Goal: Task Accomplishment & Management: Manage account settings

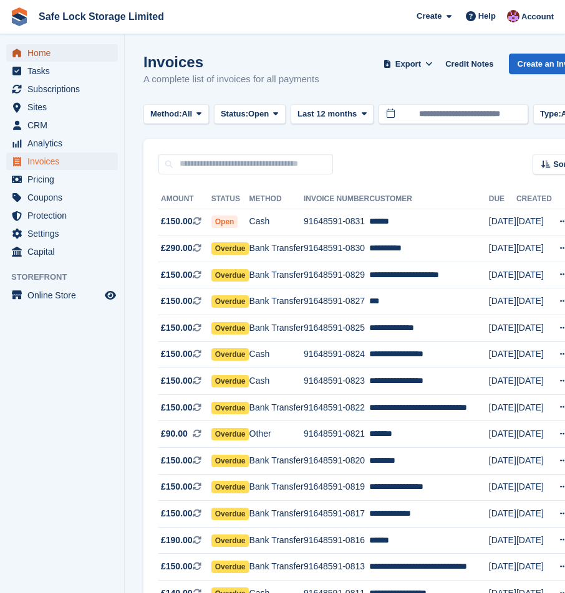
click at [45, 59] on span "Home" at bounding box center [64, 52] width 75 height 17
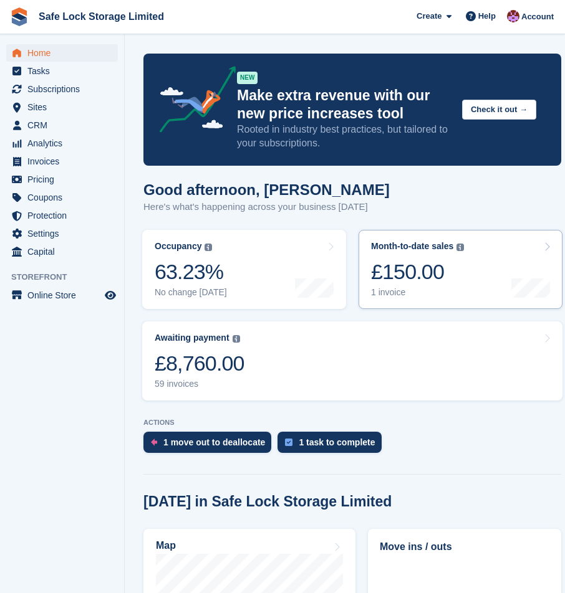
click at [428, 271] on div "£150.00" at bounding box center [417, 272] width 93 height 26
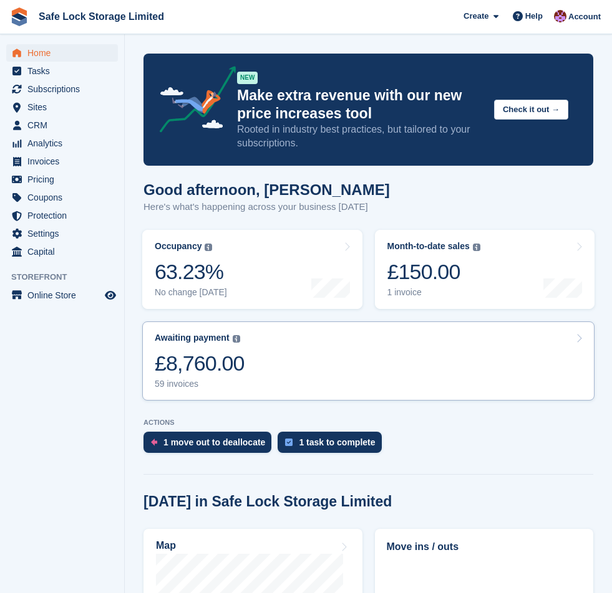
click at [361, 337] on link "Awaiting payment The total outstanding balance on all open invoices. £8,760.00 …" at bounding box center [368, 361] width 452 height 79
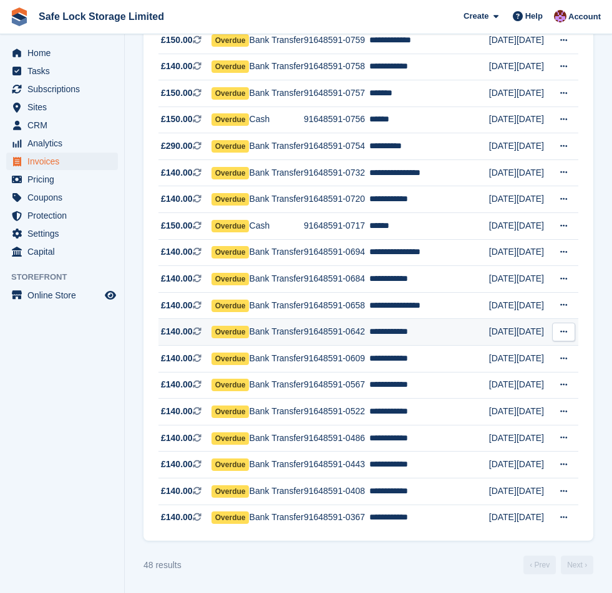
scroll to position [1562, 0]
click at [592, 569] on link "Next ›" at bounding box center [576, 565] width 32 height 19
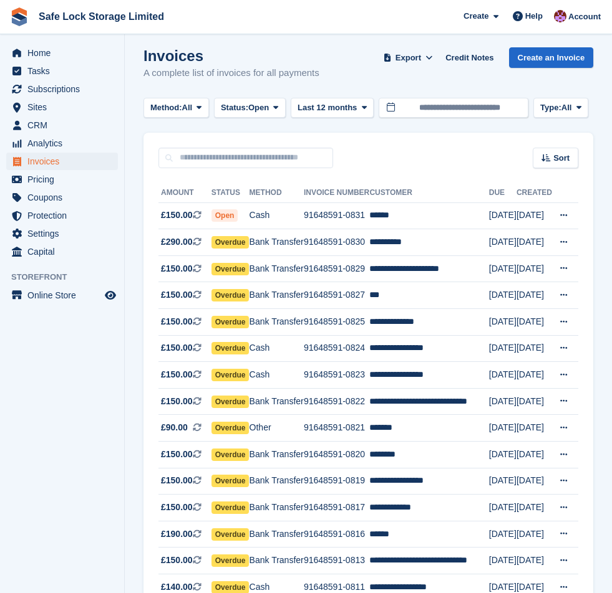
scroll to position [0, 0]
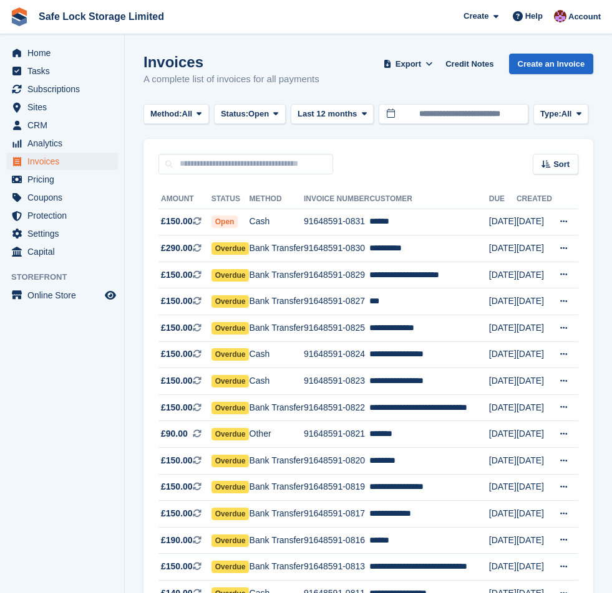
click at [384, 153] on div "Sort Sort by Date created Created (oldest first) Created (newest first)" at bounding box center [367, 157] width 449 height 36
click at [588, 115] on button "Type: All" at bounding box center [560, 114] width 55 height 21
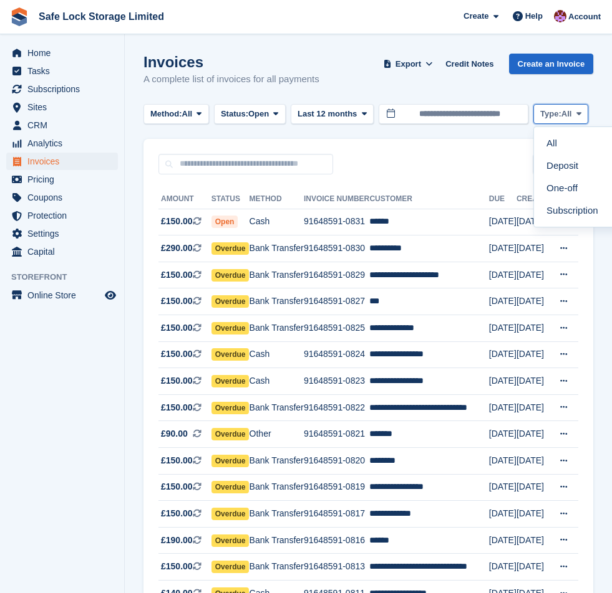
click at [588, 115] on button "Type: All" at bounding box center [560, 114] width 55 height 21
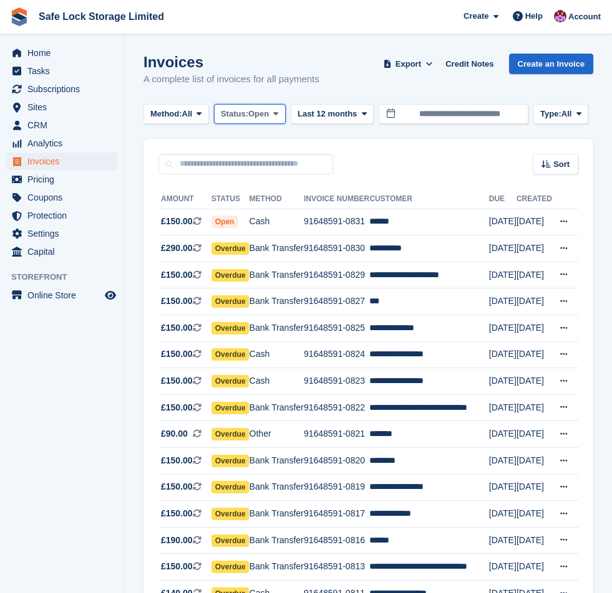
click at [269, 116] on span "Open" at bounding box center [258, 114] width 21 height 12
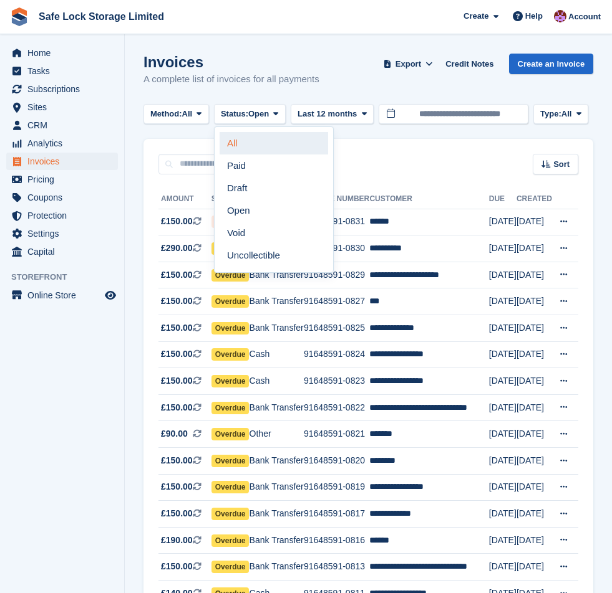
click at [261, 143] on link "All" at bounding box center [273, 143] width 108 height 22
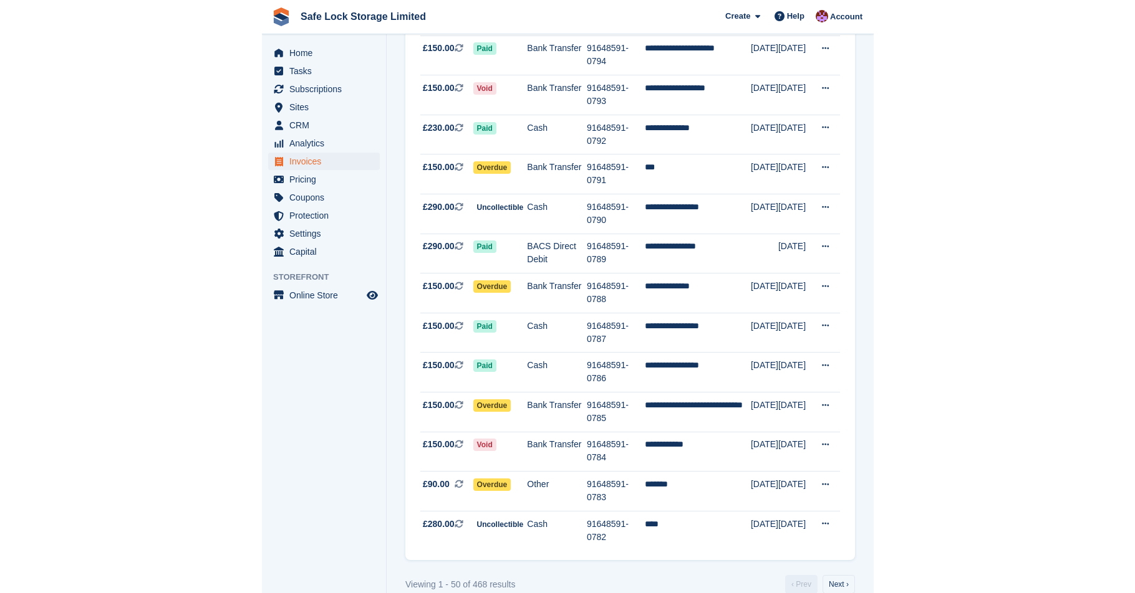
scroll to position [1036, 0]
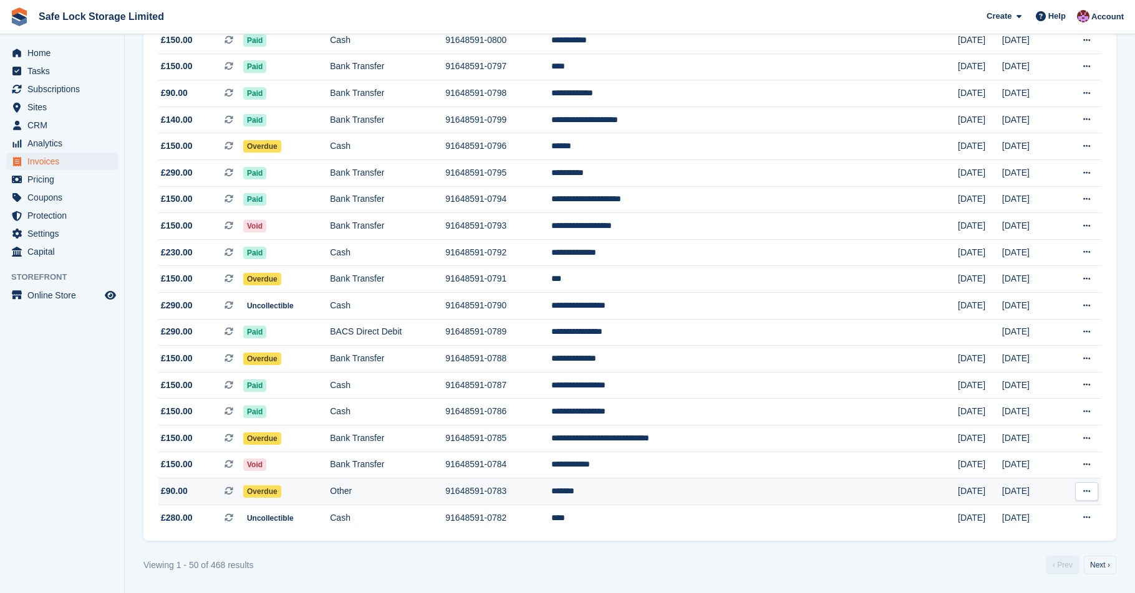
click at [550, 484] on td "91648591-0783" at bounding box center [497, 492] width 105 height 27
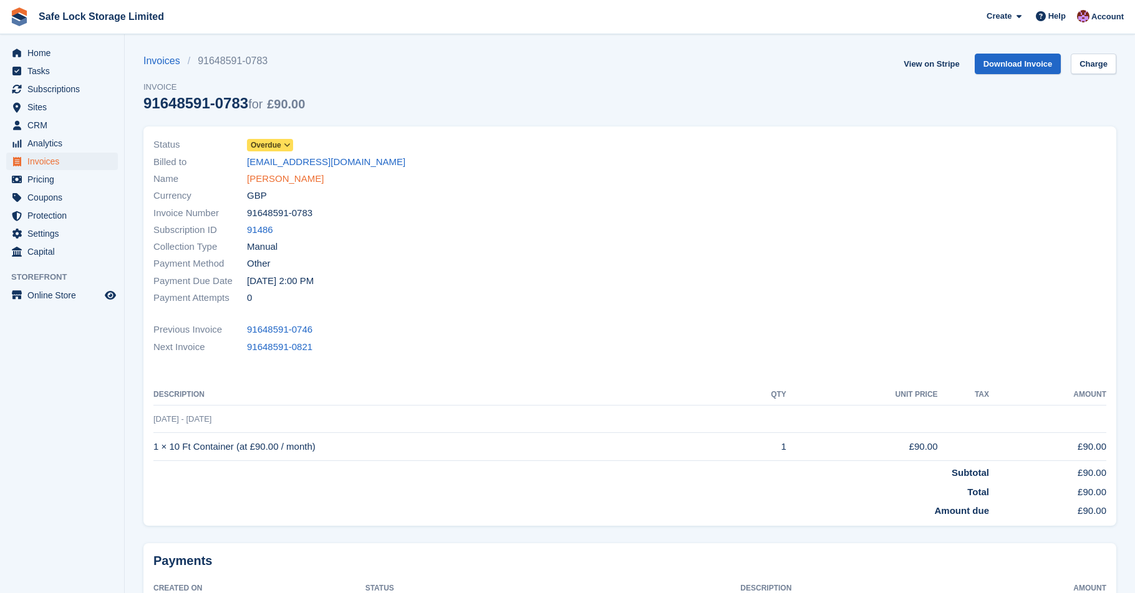
click at [270, 180] on link "KEN OKO" at bounding box center [285, 179] width 77 height 14
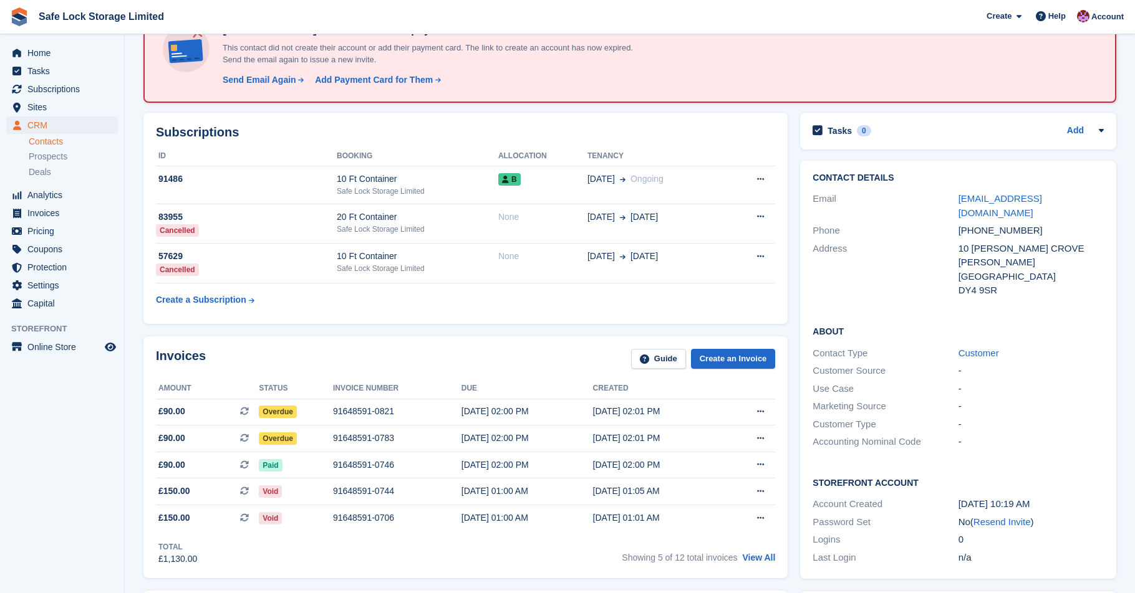
scroll to position [92, 0]
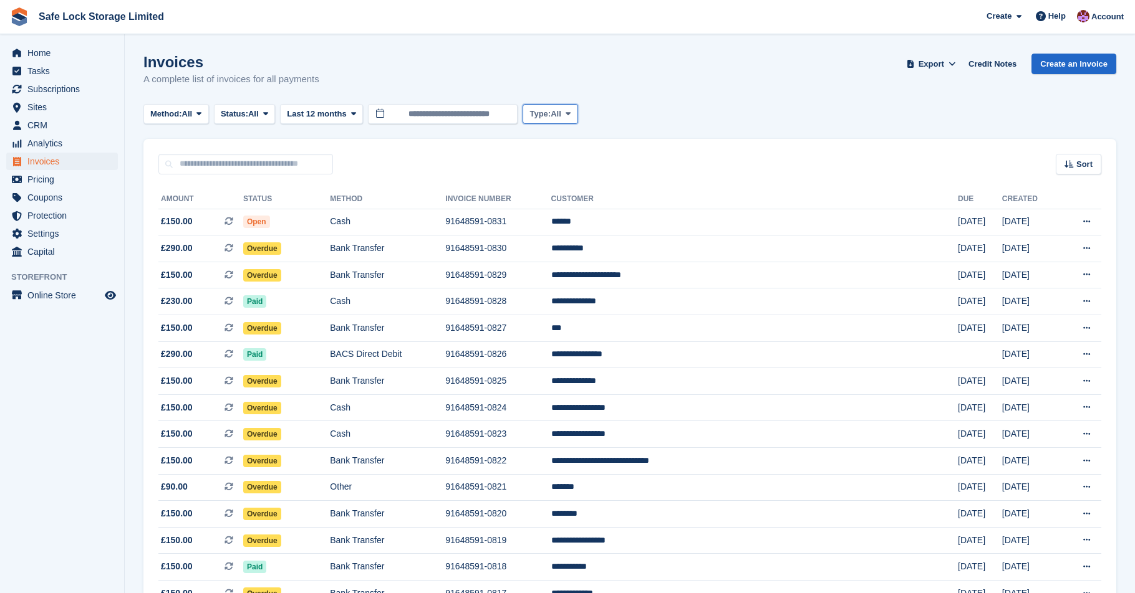
click at [573, 109] on span at bounding box center [568, 114] width 10 height 10
click at [561, 82] on div "Invoices A complete list of invoices for all payments Export Export Invoices Ex…" at bounding box center [629, 78] width 972 height 48
click at [268, 112] on icon at bounding box center [265, 114] width 5 height 8
click at [319, 56] on h1 "Invoices" at bounding box center [231, 62] width 176 height 17
click at [93, 95] on span "Subscriptions" at bounding box center [64, 88] width 75 height 17
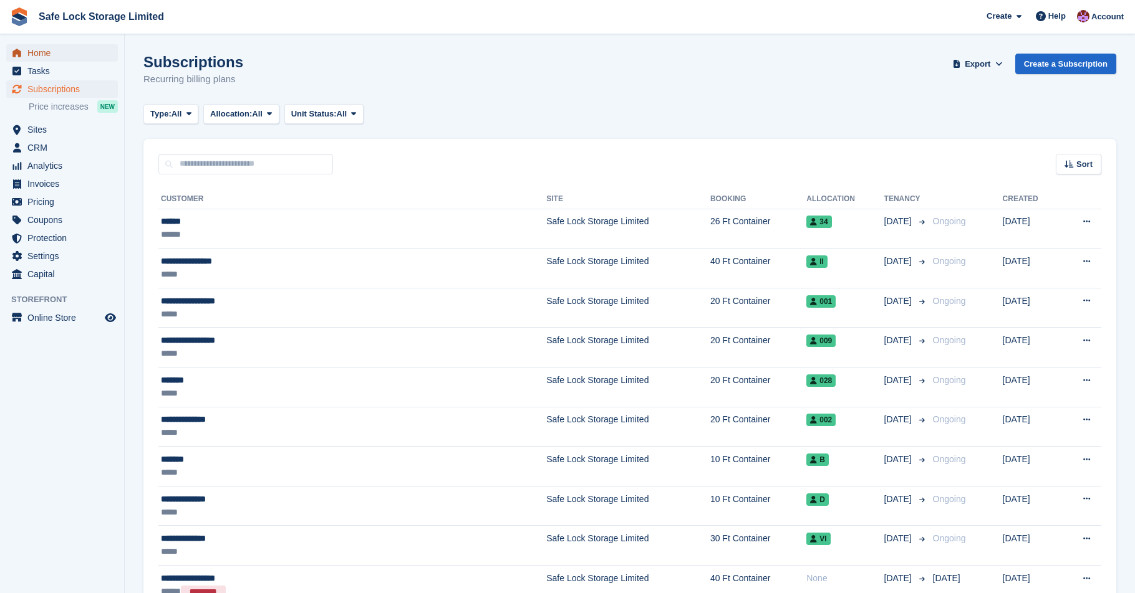
click at [52, 53] on span "Home" at bounding box center [64, 52] width 75 height 17
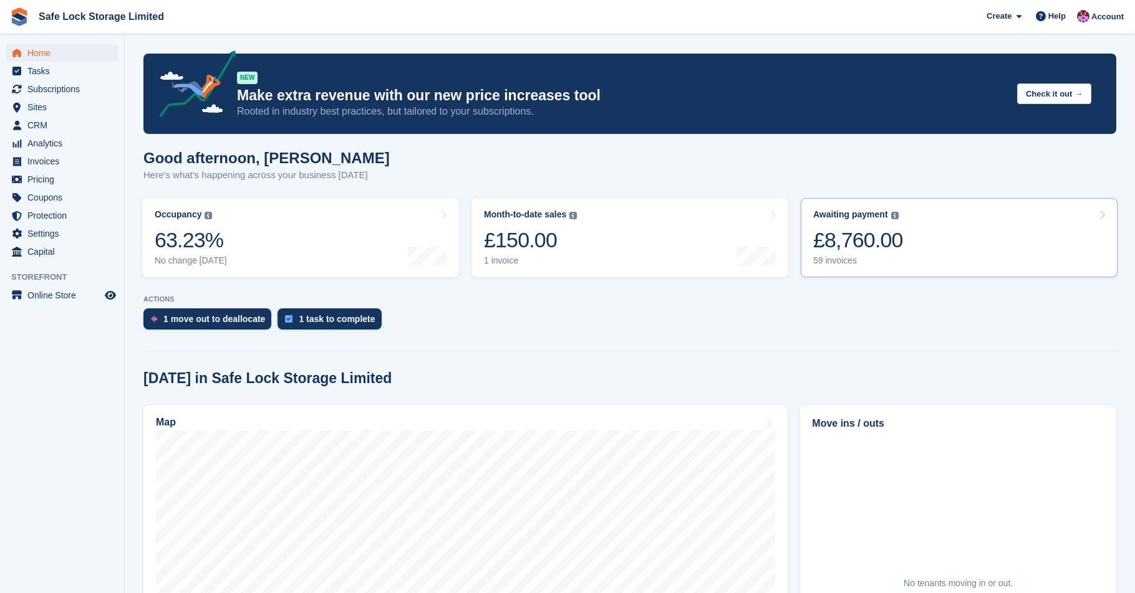
click at [880, 211] on div "Awaiting payment" at bounding box center [850, 214] width 75 height 11
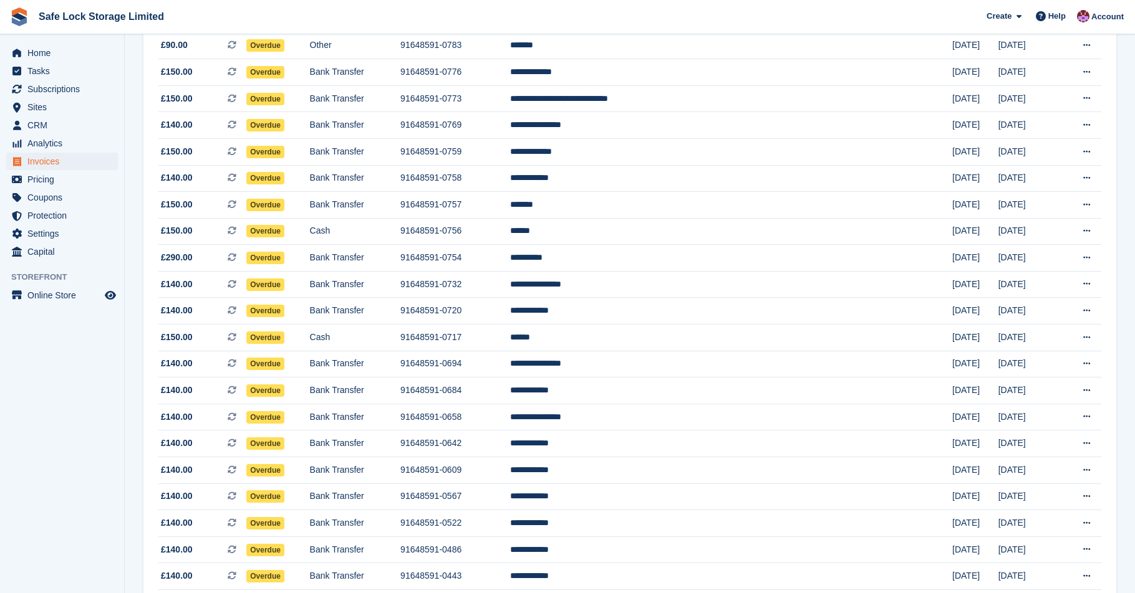
scroll to position [840, 0]
click at [476, 352] on td "91648591-0717" at bounding box center [455, 338] width 110 height 27
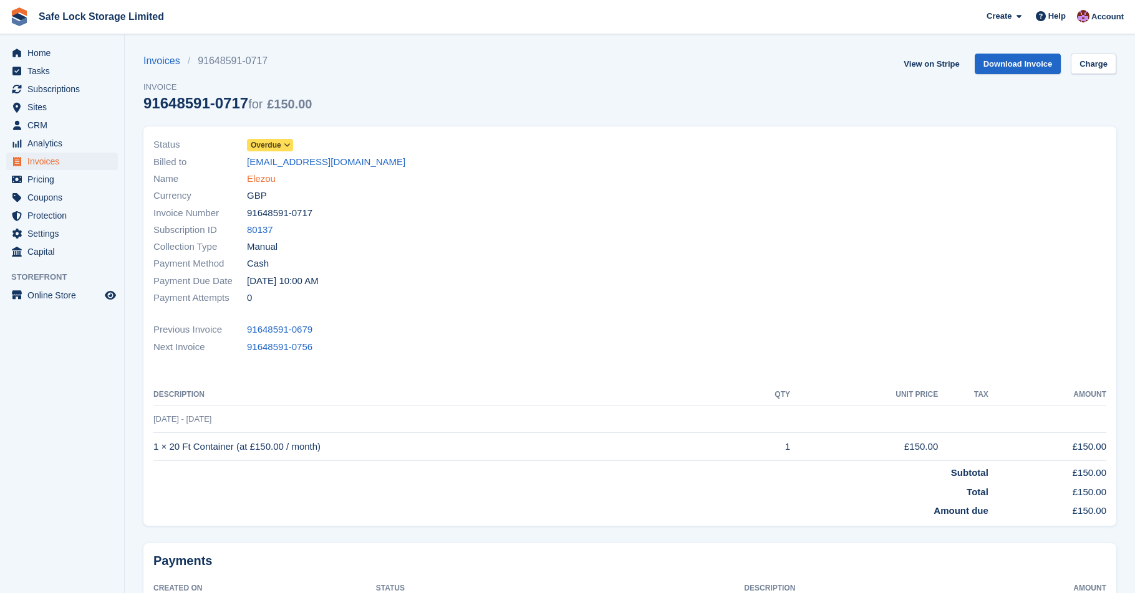
click at [261, 175] on link "Elezou" at bounding box center [261, 179] width 29 height 14
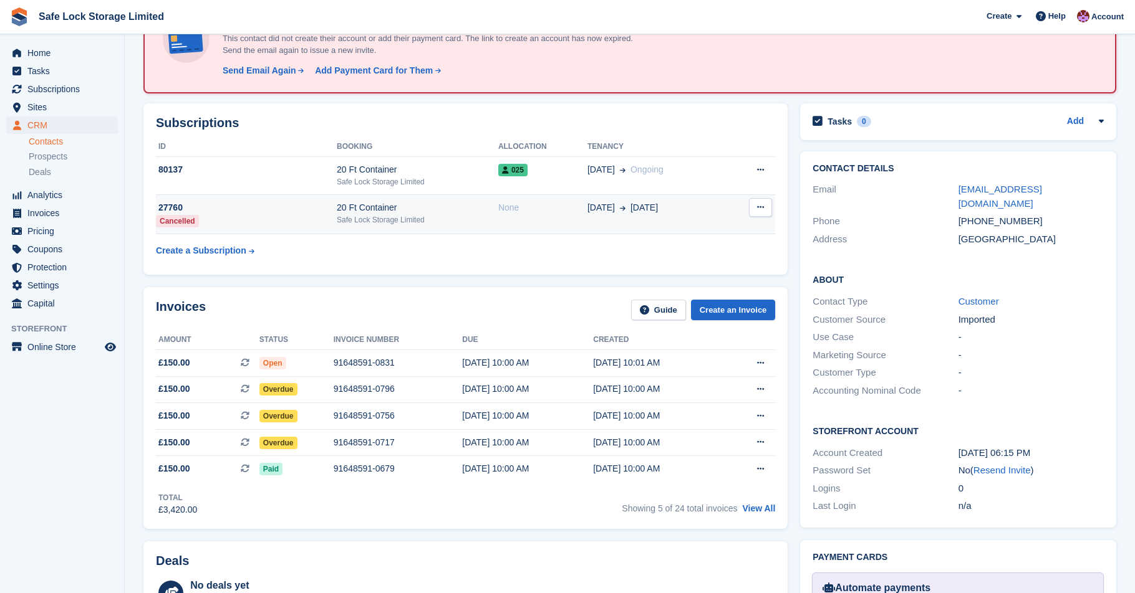
scroll to position [98, 0]
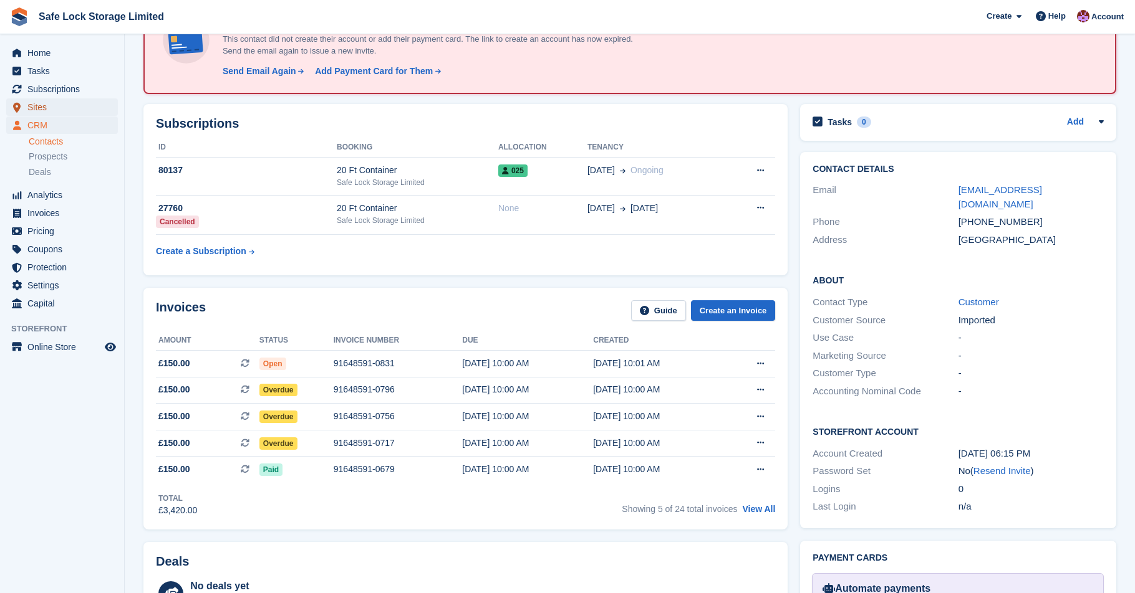
click at [40, 102] on span "Sites" at bounding box center [64, 106] width 75 height 17
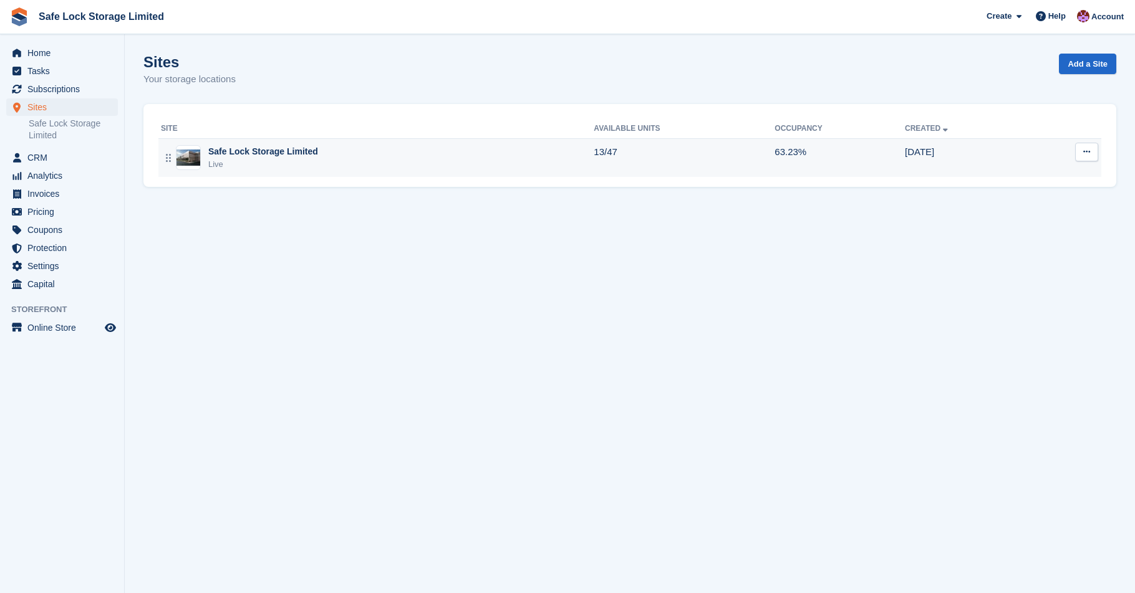
click at [462, 146] on div "Safe Lock Storage Limited Live" at bounding box center [377, 158] width 433 height 26
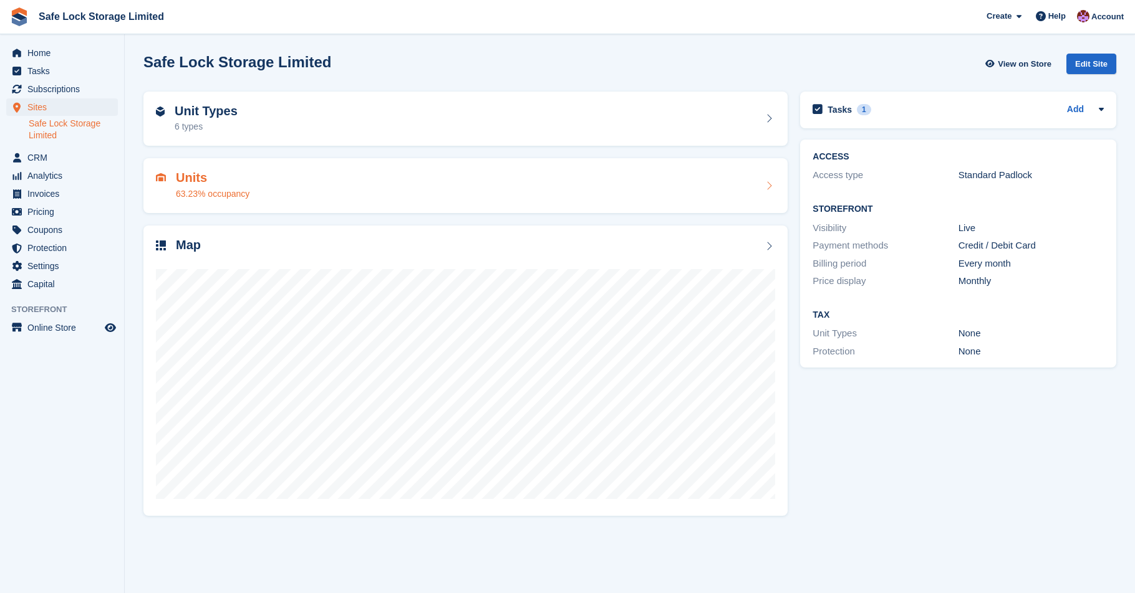
click at [390, 189] on div "Units 63.23% occupancy" at bounding box center [465, 186] width 619 height 30
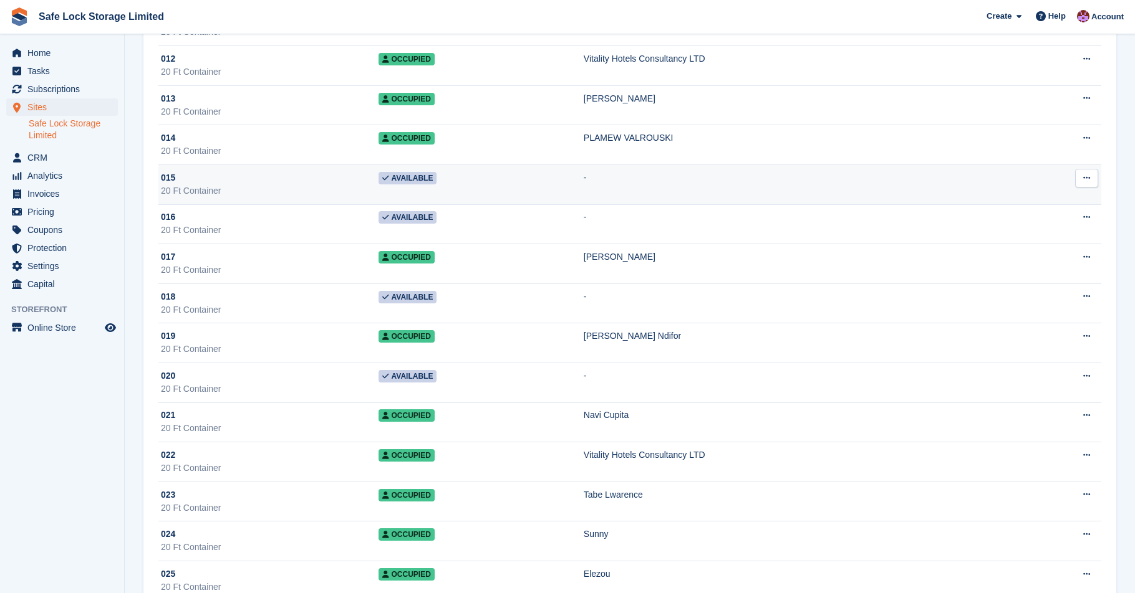
scroll to position [548, 0]
